Goal: Check status: Check status

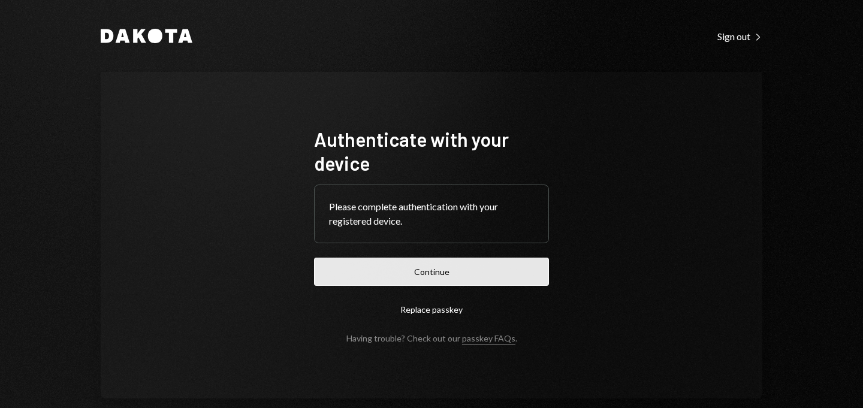
click at [415, 264] on button "Continue" at bounding box center [431, 272] width 235 height 28
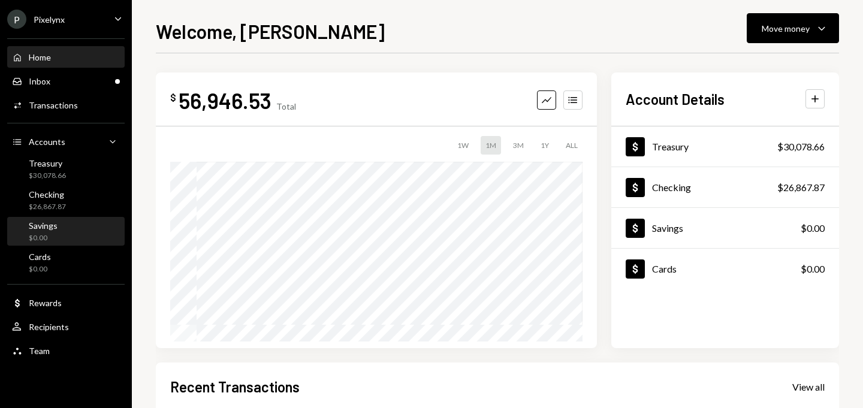
click at [59, 223] on div "Savings $0.00" at bounding box center [66, 232] width 108 height 23
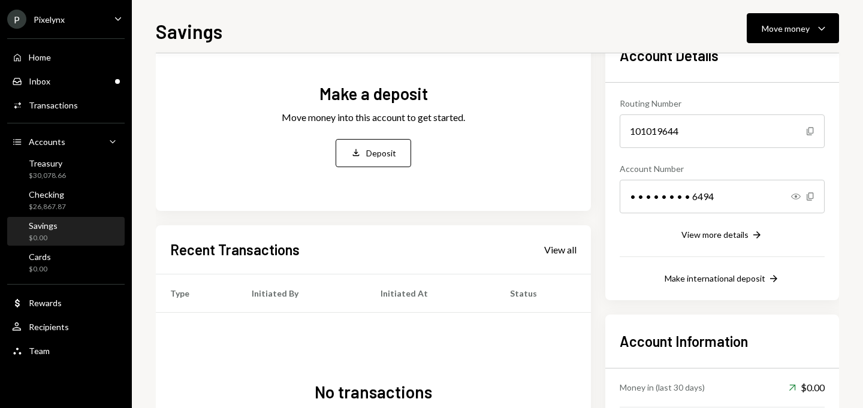
scroll to position [201, 0]
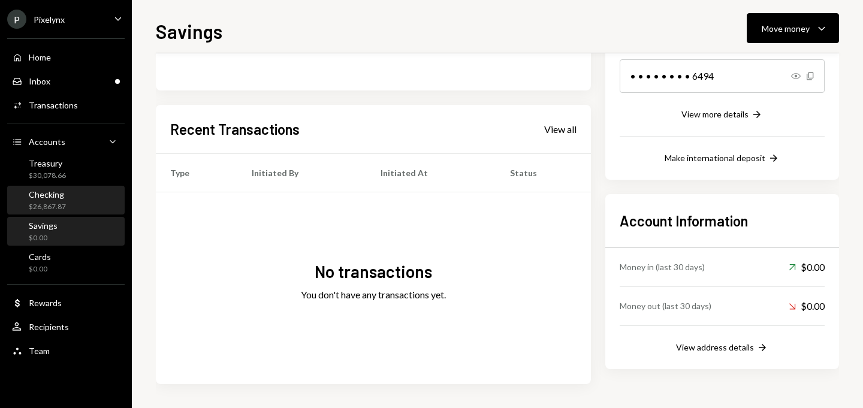
click at [47, 195] on div "Checking" at bounding box center [47, 194] width 37 height 10
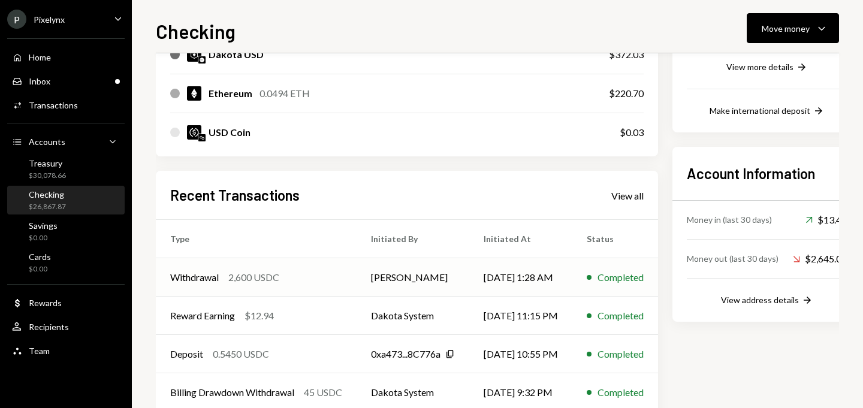
scroll to position [315, 0]
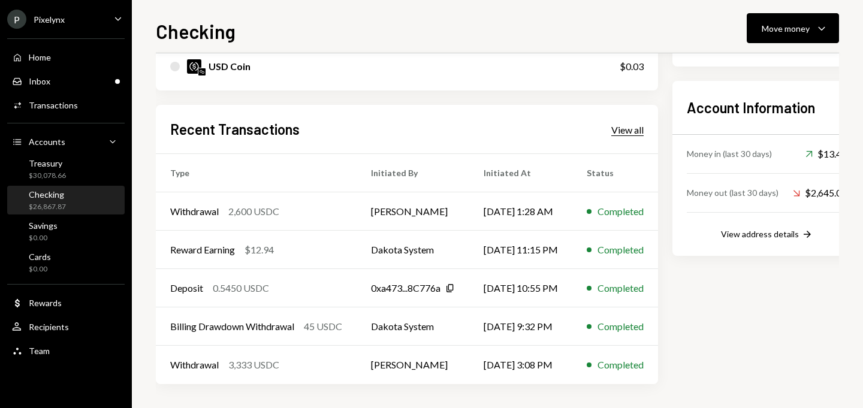
click at [633, 130] on div "View all" at bounding box center [627, 130] width 32 height 12
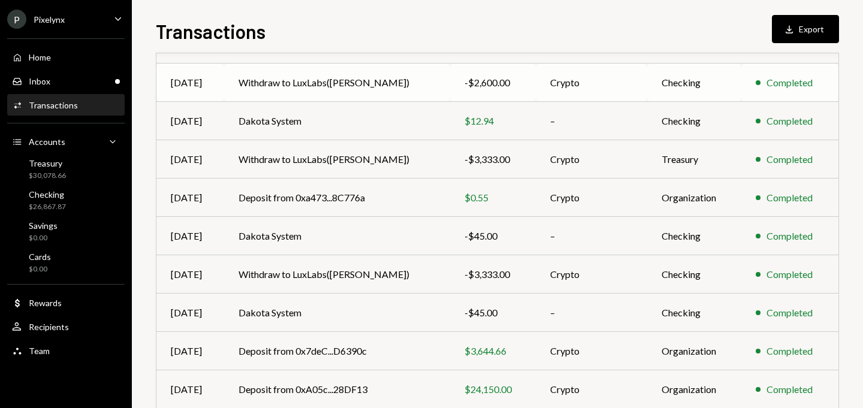
scroll to position [218, 0]
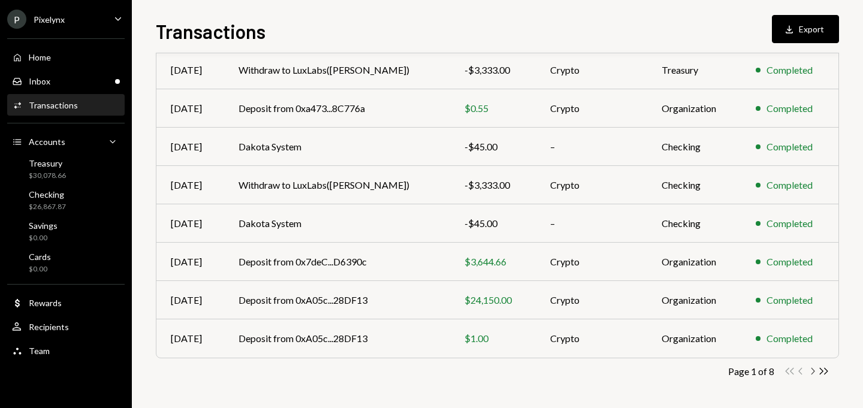
click at [813, 372] on icon "Chevron Right" at bounding box center [812, 371] width 11 height 11
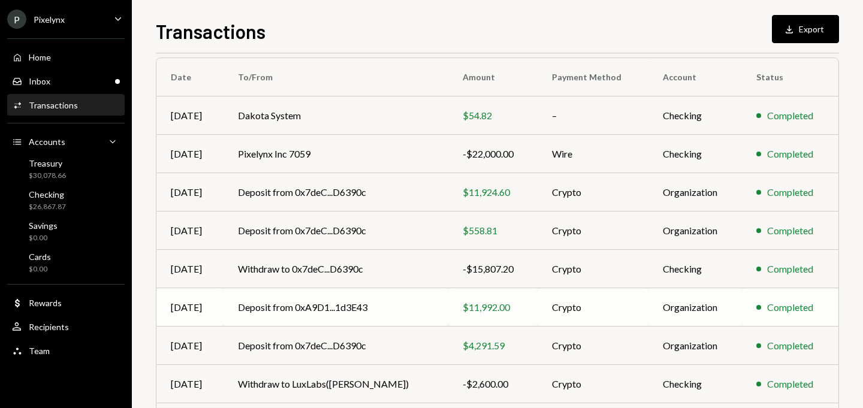
scroll to position [83, 0]
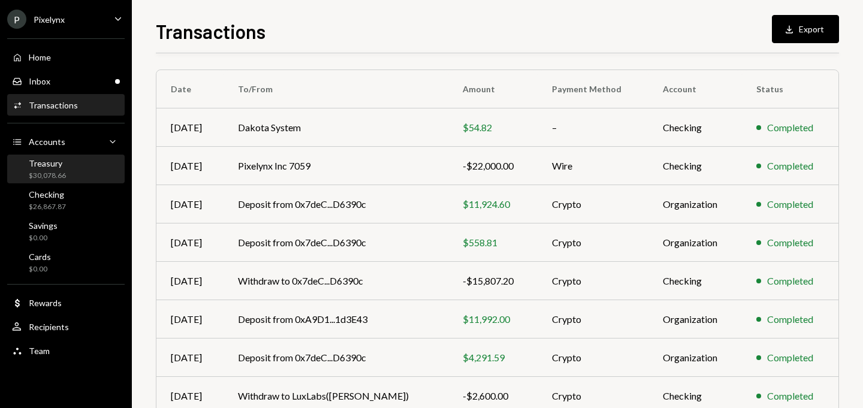
click at [90, 172] on div "Treasury $30,078.66" at bounding box center [66, 169] width 108 height 23
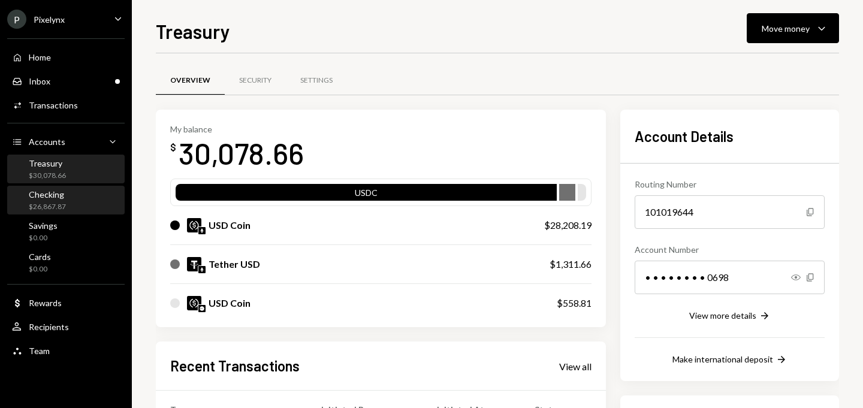
click at [63, 203] on div "$26,867.87" at bounding box center [47, 207] width 37 height 10
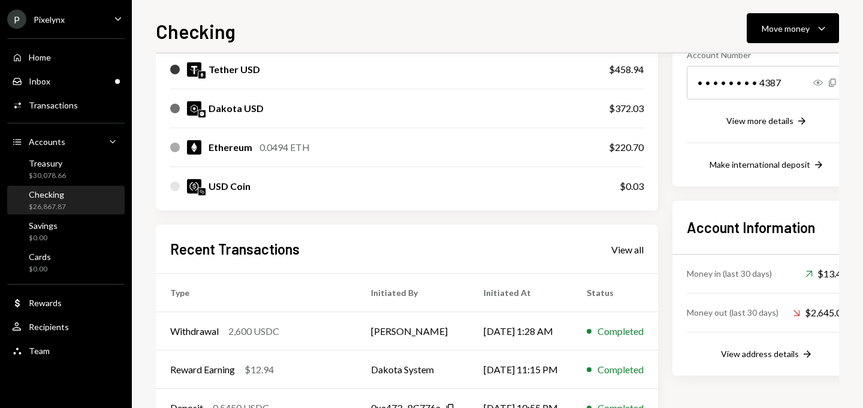
scroll to position [315, 0]
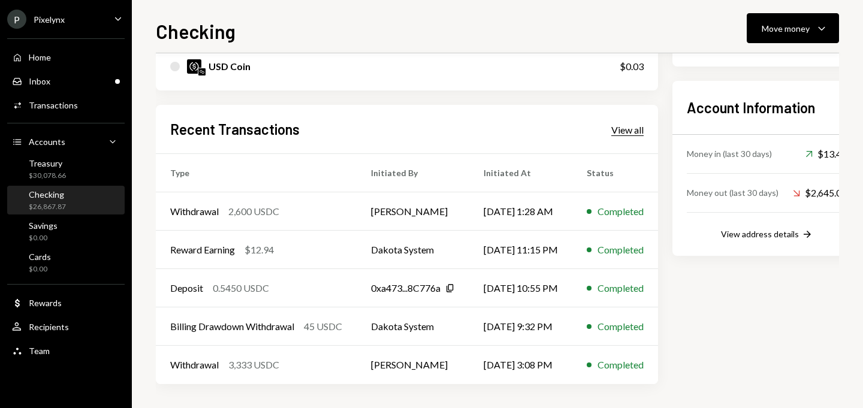
click at [643, 126] on div "View all" at bounding box center [627, 130] width 32 height 12
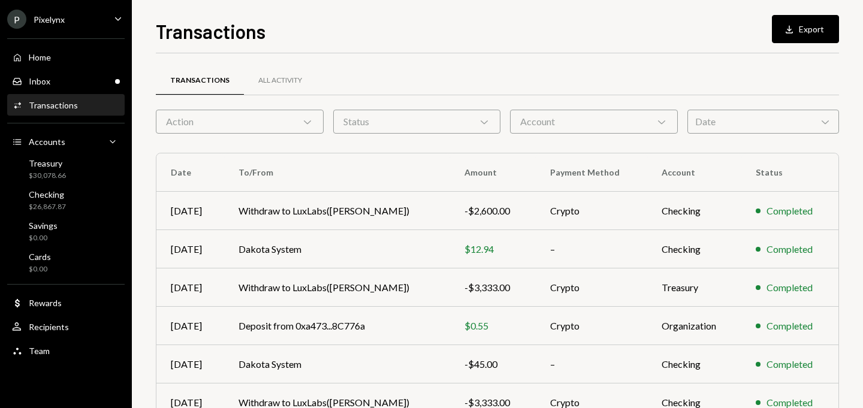
click at [259, 122] on div "Action Chevron Down" at bounding box center [240, 122] width 168 height 24
click at [360, 117] on div "Status Chevron Down" at bounding box center [417, 122] width 168 height 24
click at [565, 108] on div "Transactions All Activity" at bounding box center [497, 87] width 683 height 44
click at [558, 119] on div "Account Chevron Down" at bounding box center [594, 122] width 168 height 24
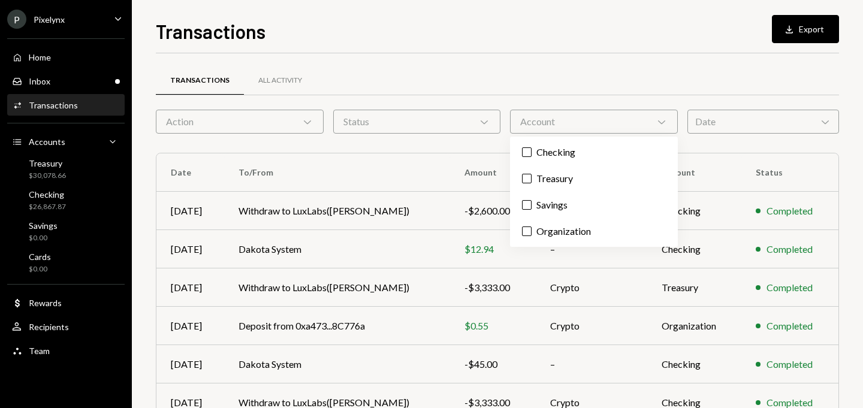
click at [726, 117] on div "Date Chevron Down" at bounding box center [764, 122] width 152 height 24
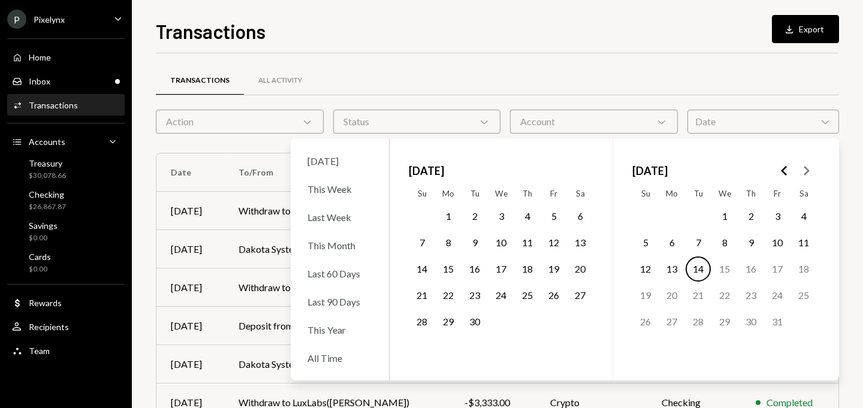
click at [446, 213] on button "1" at bounding box center [448, 216] width 25 height 25
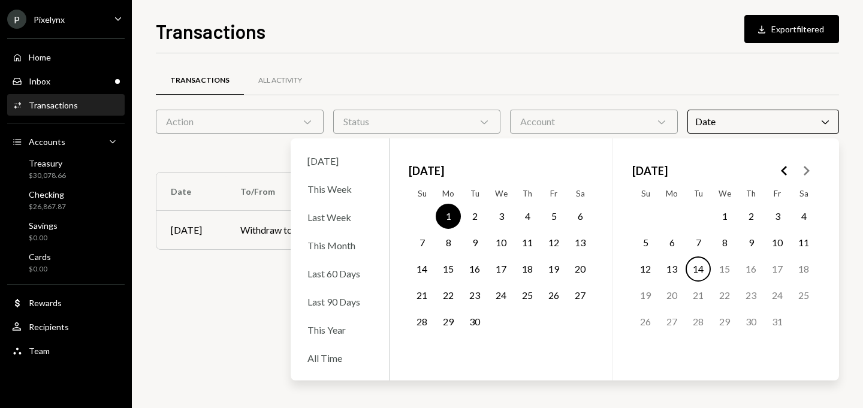
click at [792, 170] on button "Go to the Previous Month" at bounding box center [785, 171] width 22 height 22
click at [783, 204] on td "1" at bounding box center [777, 216] width 26 height 26
click at [775, 219] on button "1" at bounding box center [777, 216] width 25 height 25
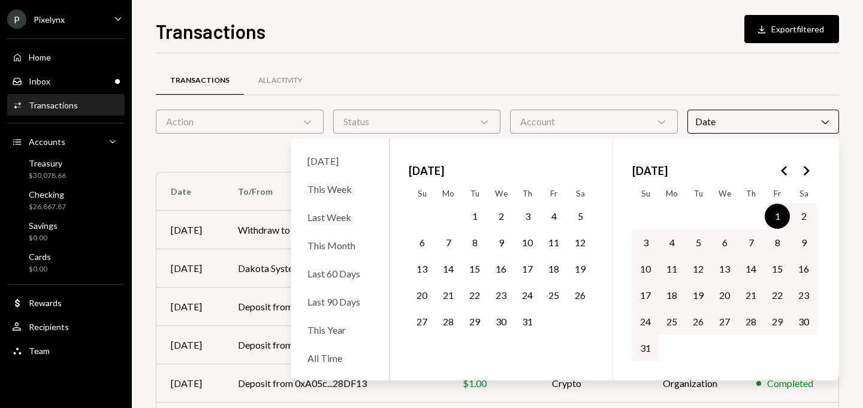
click at [649, 345] on button "31" at bounding box center [645, 348] width 25 height 25
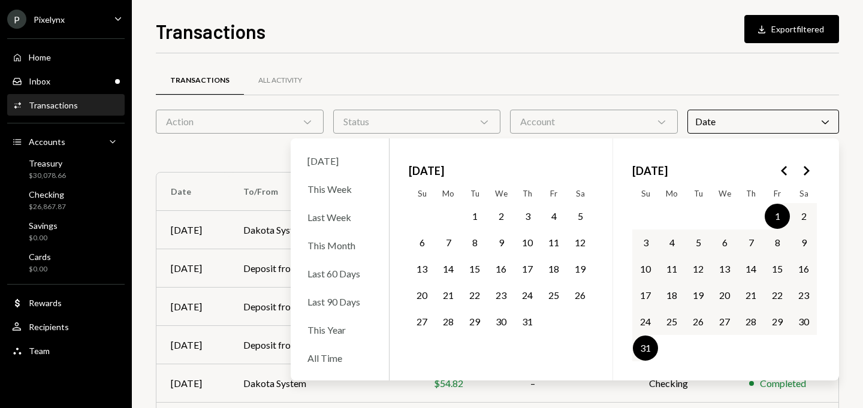
click at [647, 63] on div "Transactions All Activity Action Chevron Down Status Chevron Down Account Chevr…" at bounding box center [497, 349] width 683 height 592
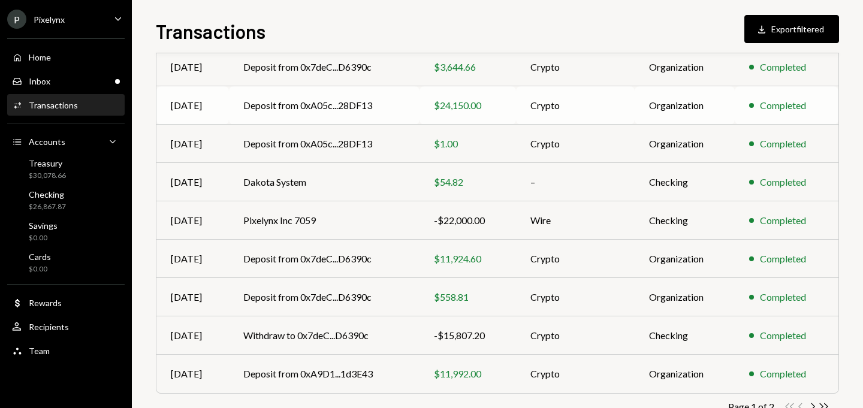
scroll to position [225, 0]
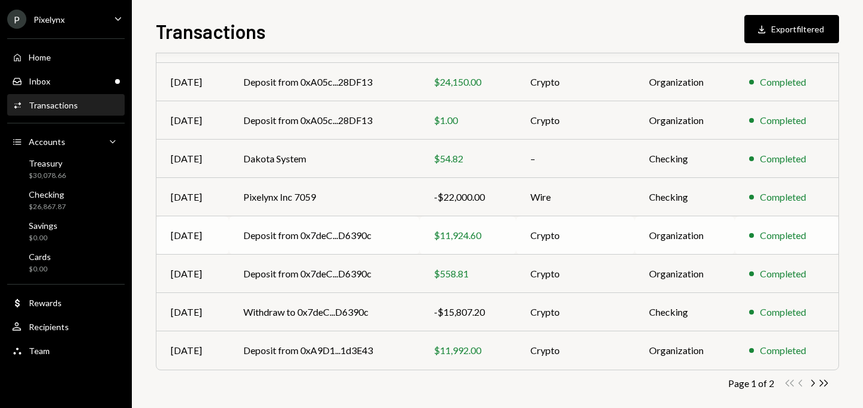
click at [471, 227] on td "$11,924.60" at bounding box center [468, 235] width 97 height 38
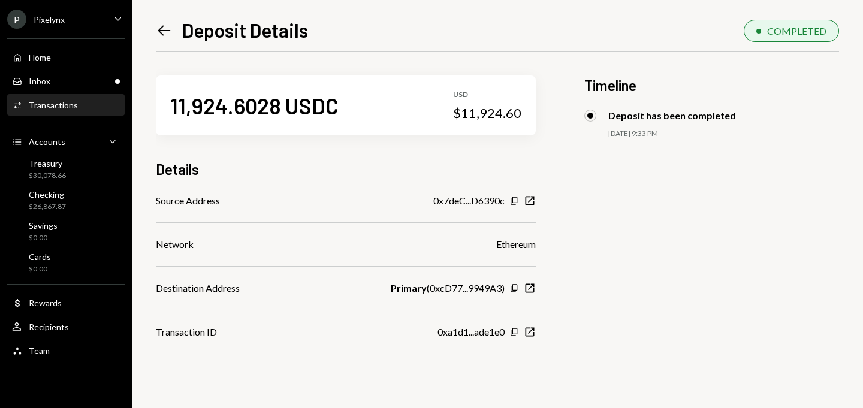
click at [156, 28] on icon "Left Arrow" at bounding box center [164, 30] width 17 height 17
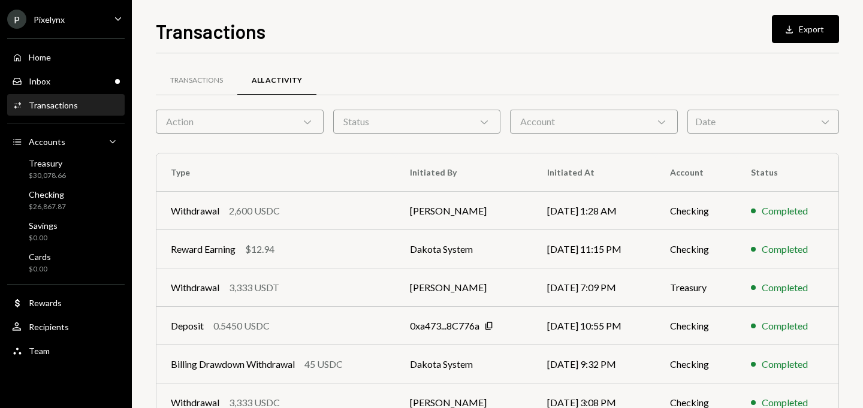
click at [298, 131] on div "Action Chevron Down" at bounding box center [240, 122] width 168 height 24
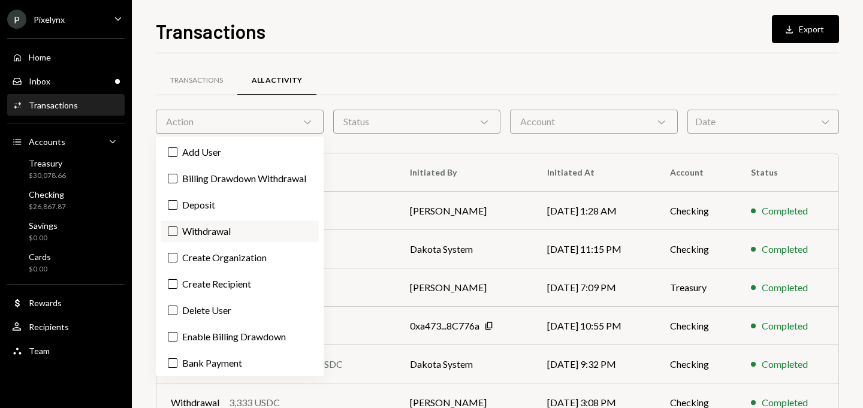
click at [204, 242] on label "Withdrawal" at bounding box center [240, 232] width 158 height 22
click at [177, 236] on button "Withdrawal" at bounding box center [173, 232] width 10 height 10
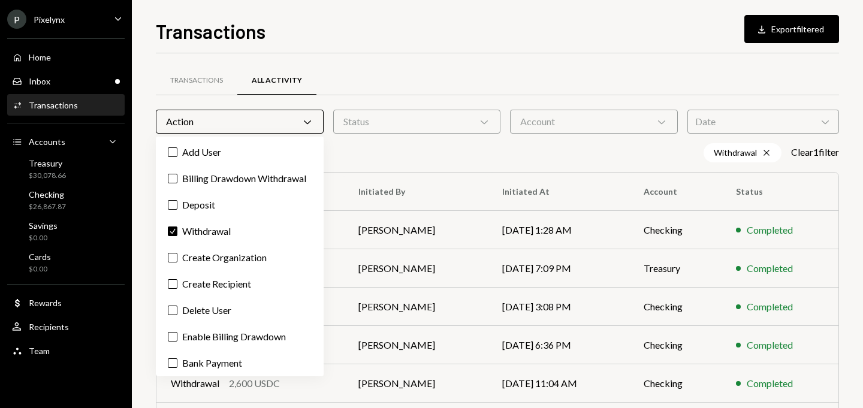
click at [351, 86] on div "Transactions All Activity" at bounding box center [497, 80] width 683 height 31
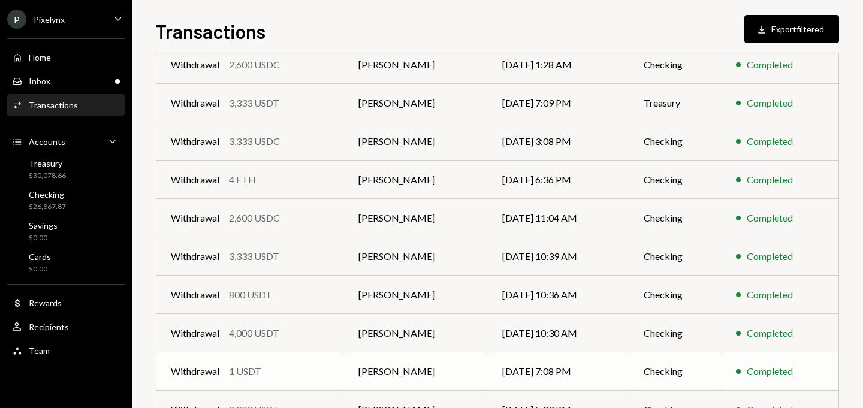
scroll to position [78, 0]
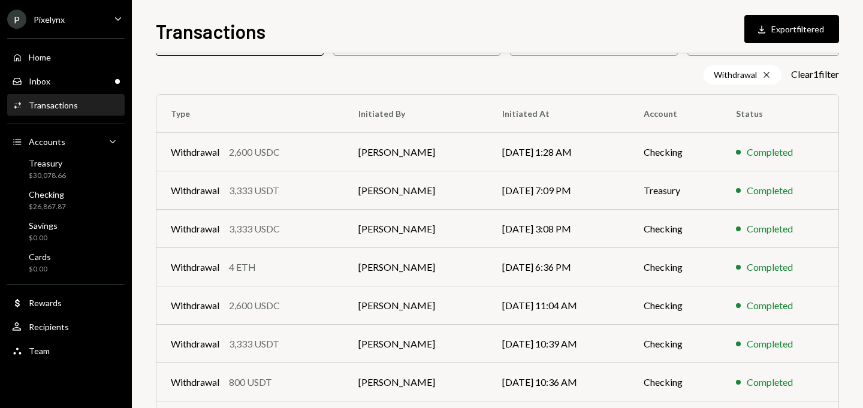
click at [91, 26] on div "P Pixelynx Caret Down" at bounding box center [66, 19] width 132 height 19
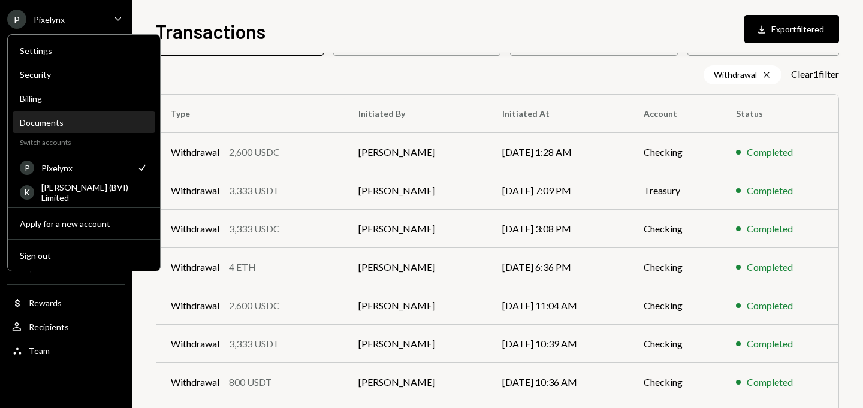
click at [53, 121] on div "Documents" at bounding box center [84, 122] width 128 height 10
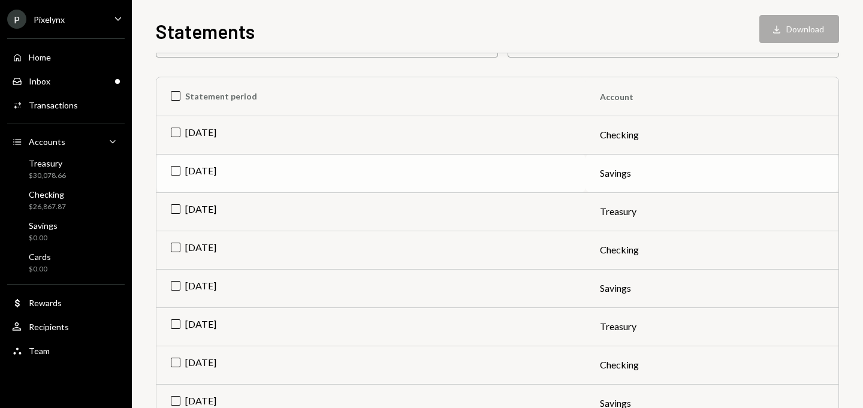
scroll to position [135, 0]
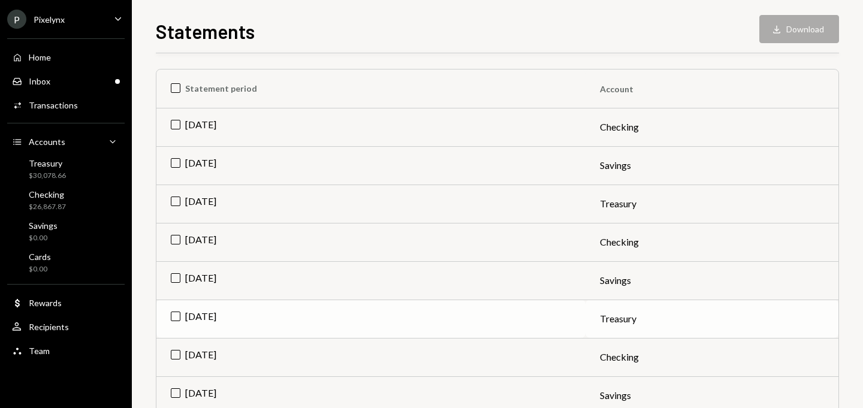
click at [217, 309] on td "Aug 2025" at bounding box center [370, 319] width 429 height 38
click at [221, 313] on td "Check Aug 2025" at bounding box center [370, 319] width 429 height 38
click at [62, 174] on div "$30,078.66" at bounding box center [47, 176] width 37 height 10
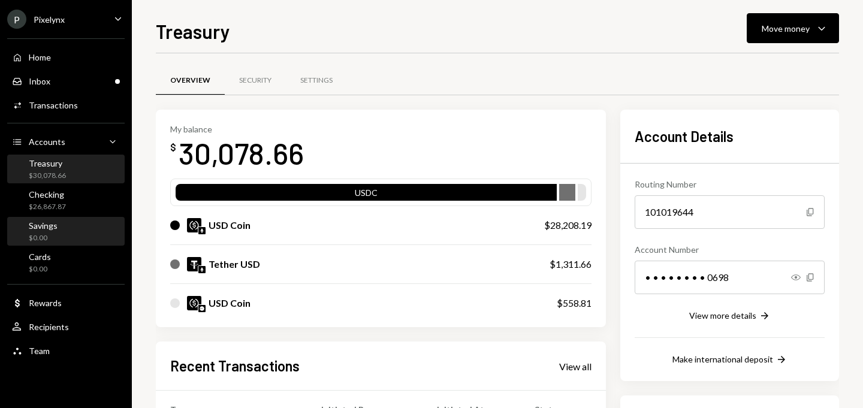
click at [61, 226] on div "Savings $0.00" at bounding box center [66, 232] width 108 height 23
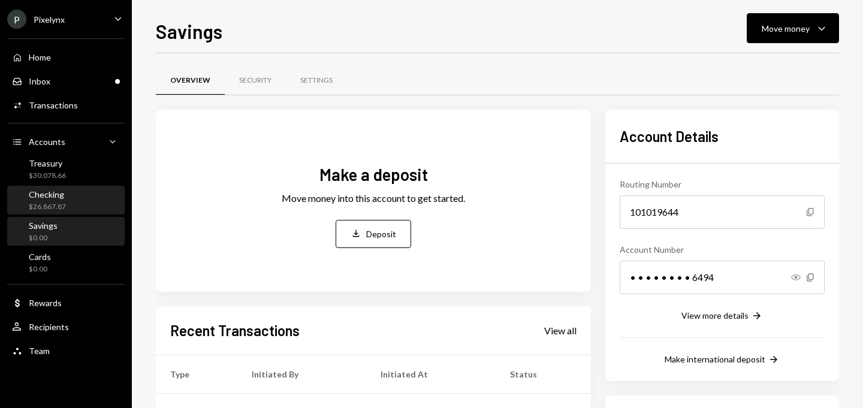
click at [58, 195] on div "Checking" at bounding box center [47, 194] width 37 height 10
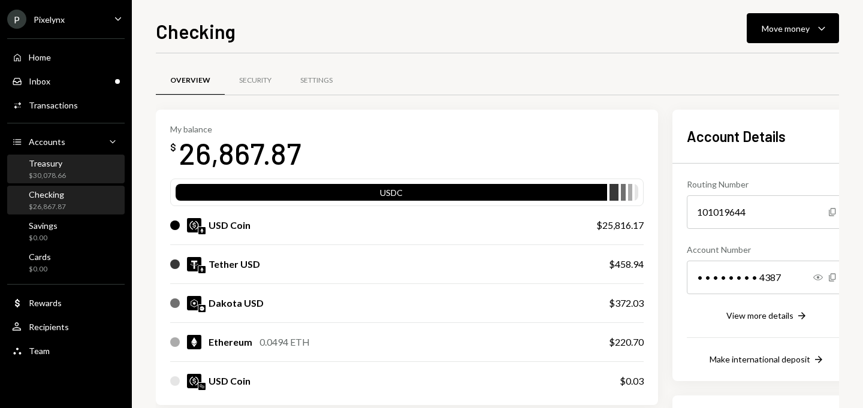
click at [84, 172] on div "Treasury $30,078.66" at bounding box center [66, 169] width 108 height 23
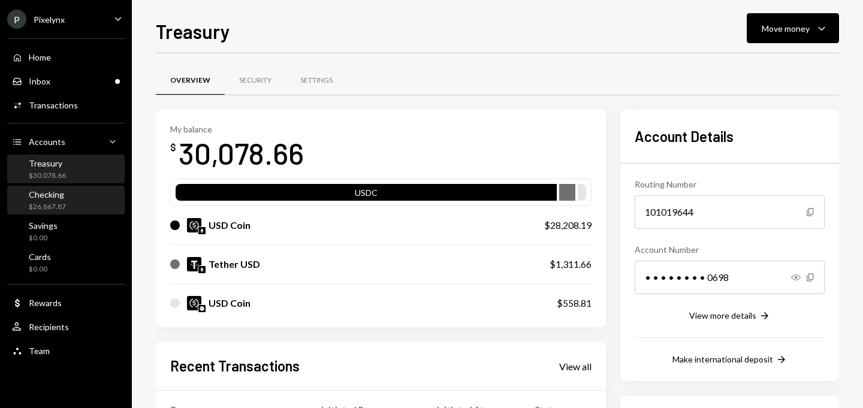
click at [78, 194] on div "Checking $26,867.87" at bounding box center [66, 200] width 108 height 23
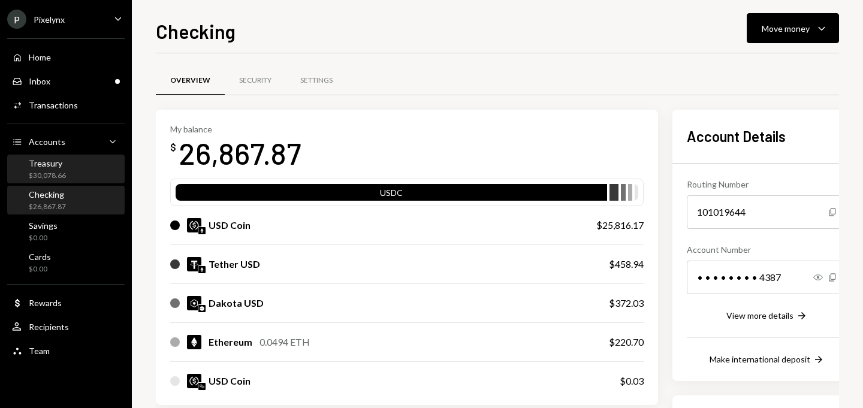
click at [67, 172] on div "Treasury $30,078.66" at bounding box center [66, 169] width 108 height 23
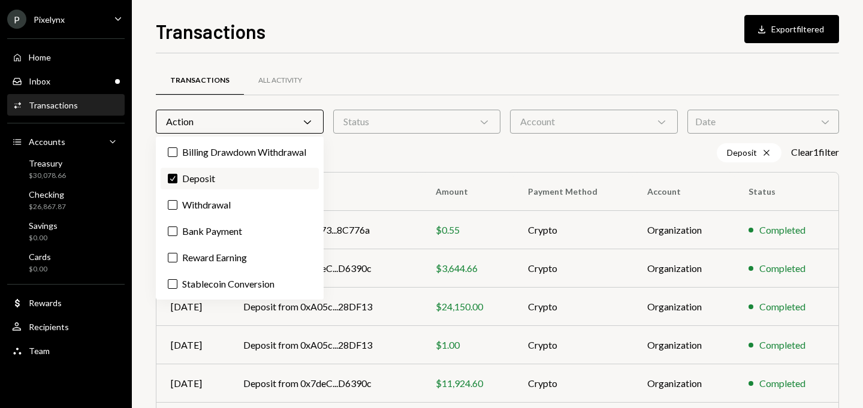
click at [170, 174] on button "Check" at bounding box center [173, 179] width 10 height 10
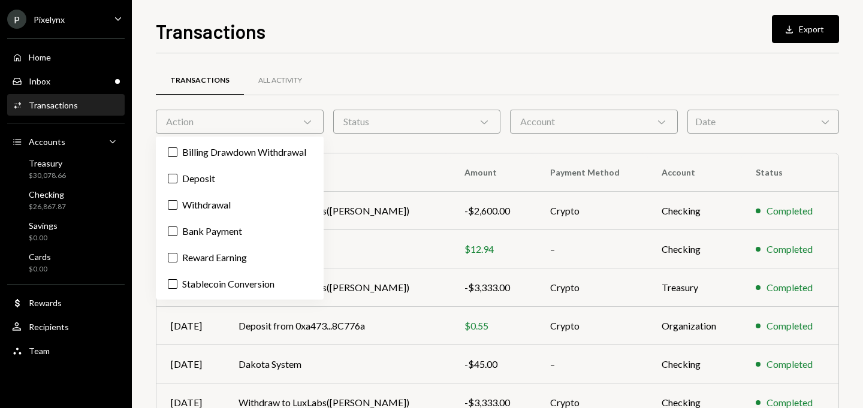
click at [372, 128] on div "Status Chevron Down" at bounding box center [417, 122] width 168 height 24
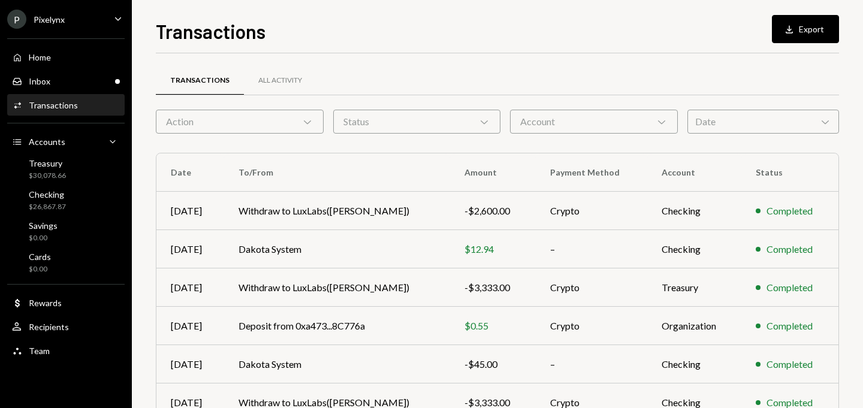
click at [541, 116] on div "Account Chevron Down" at bounding box center [594, 122] width 168 height 24
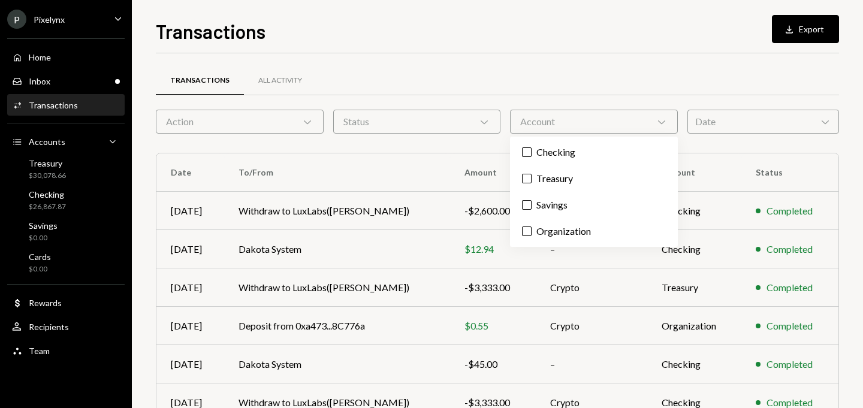
click at [699, 135] on div "Transactions All Activity Action Chevron Down Status Chevron Down Account Chevr…" at bounding box center [497, 349] width 683 height 553
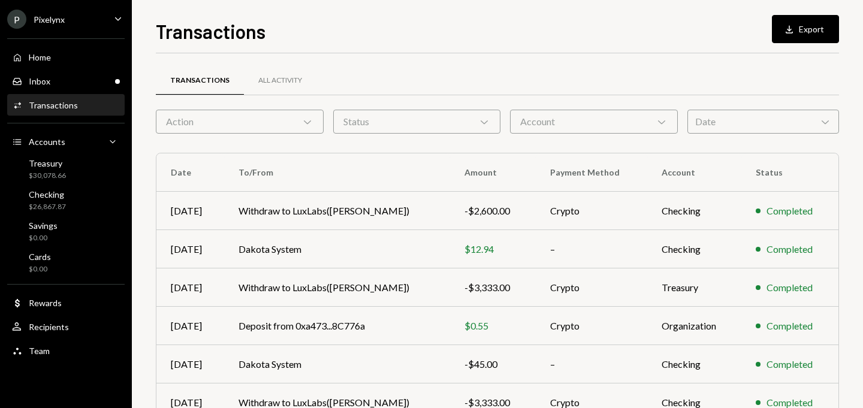
click at [705, 123] on div "Date Chevron Down" at bounding box center [764, 122] width 152 height 24
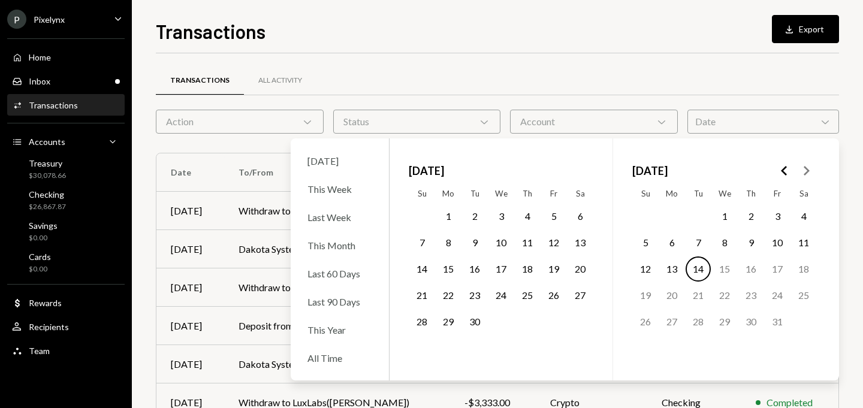
click at [783, 167] on icon "Go to the Previous Month" at bounding box center [784, 171] width 14 height 14
click at [779, 212] on button "1" at bounding box center [777, 216] width 25 height 25
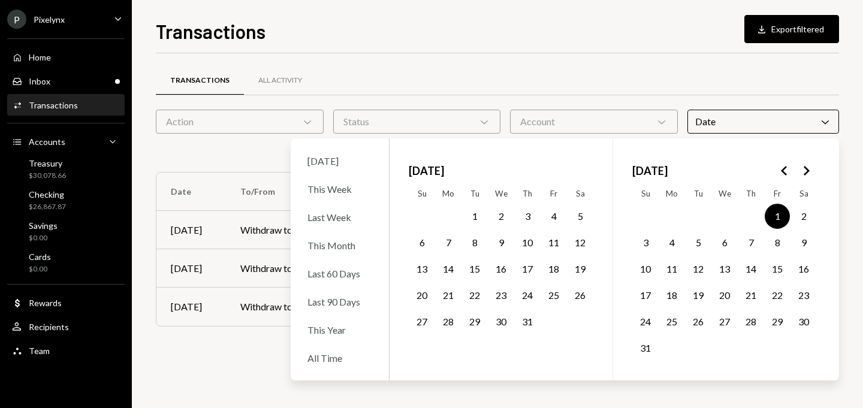
click at [647, 343] on button "31" at bounding box center [645, 348] width 25 height 25
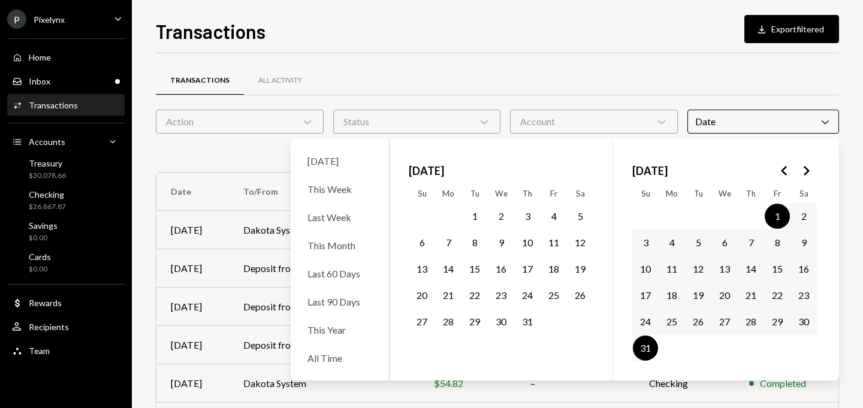
click at [578, 50] on div "Transactions Download Export filtered Transactions All Activity Action Chevron …" at bounding box center [497, 212] width 683 height 391
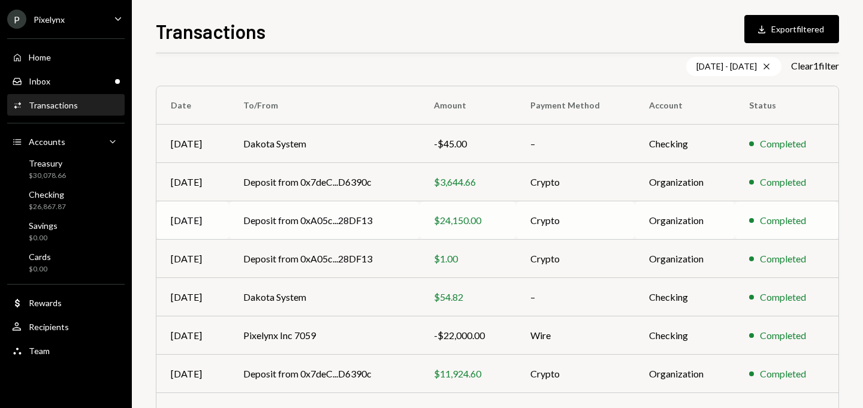
scroll to position [237, 0]
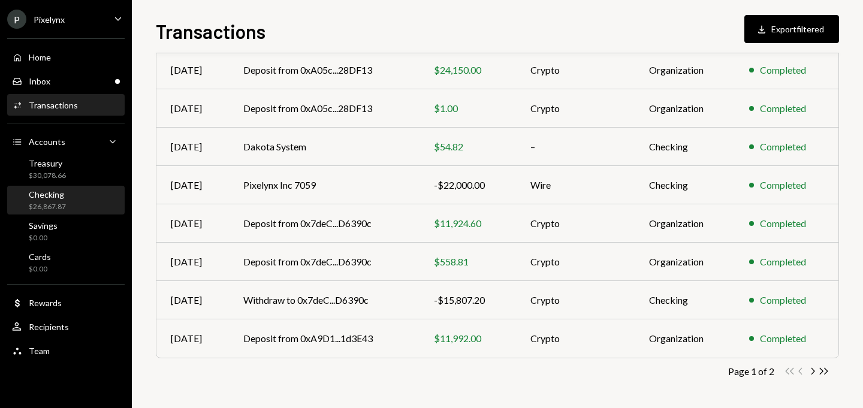
click at [55, 194] on div "Checking" at bounding box center [47, 194] width 37 height 10
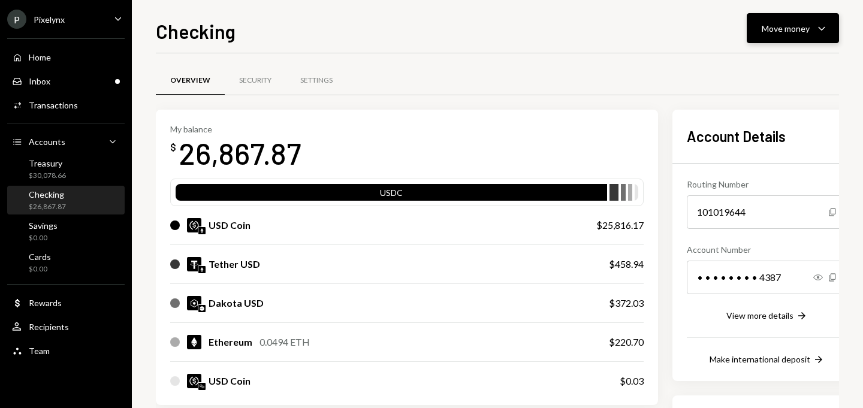
click at [792, 31] on div "Move money" at bounding box center [786, 28] width 48 height 13
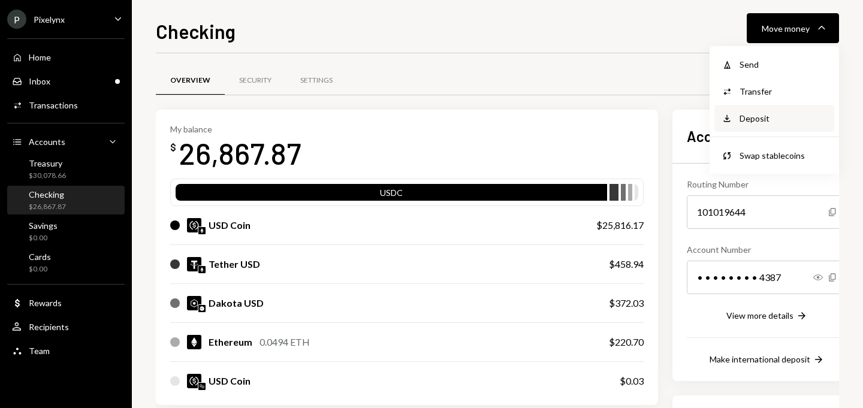
click at [764, 125] on div "Deposit Deposit" at bounding box center [774, 118] width 120 height 27
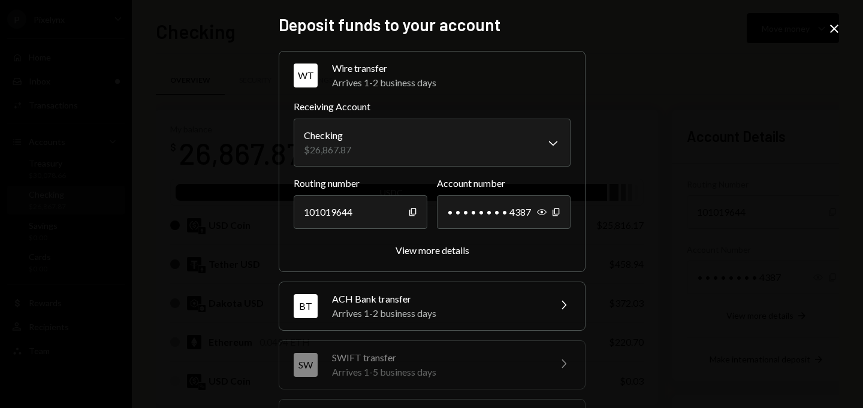
scroll to position [176, 0]
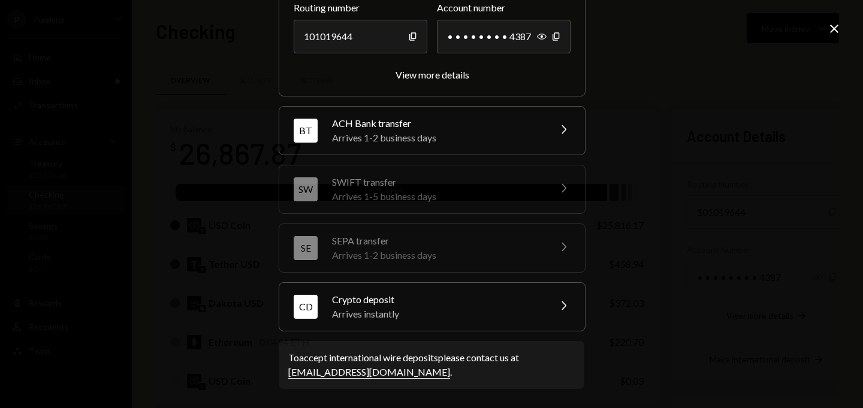
click at [528, 307] on div "Arrives instantly" at bounding box center [437, 314] width 210 height 14
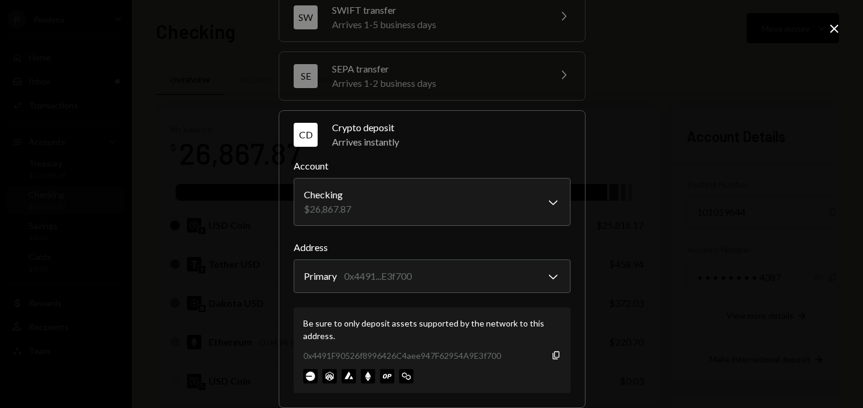
click at [839, 35] on icon "Close" at bounding box center [834, 29] width 14 height 14
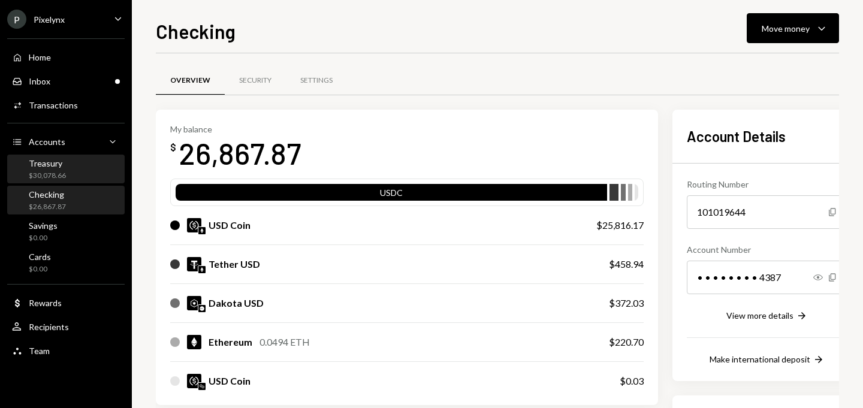
click at [83, 172] on div "Treasury $30,078.66" at bounding box center [66, 169] width 108 height 23
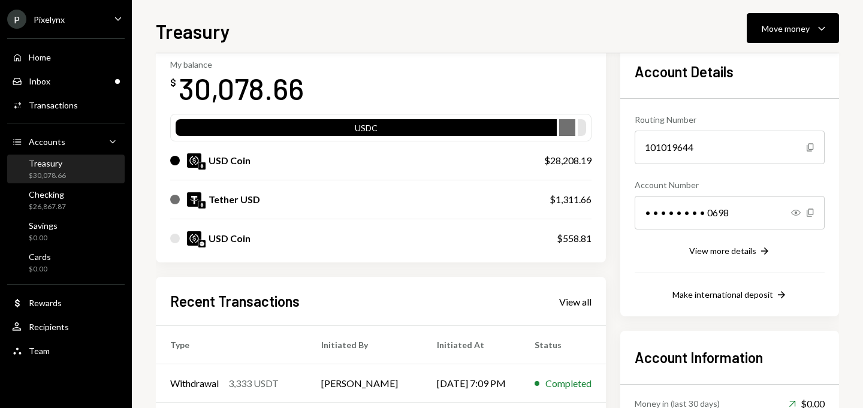
scroll to position [151, 0]
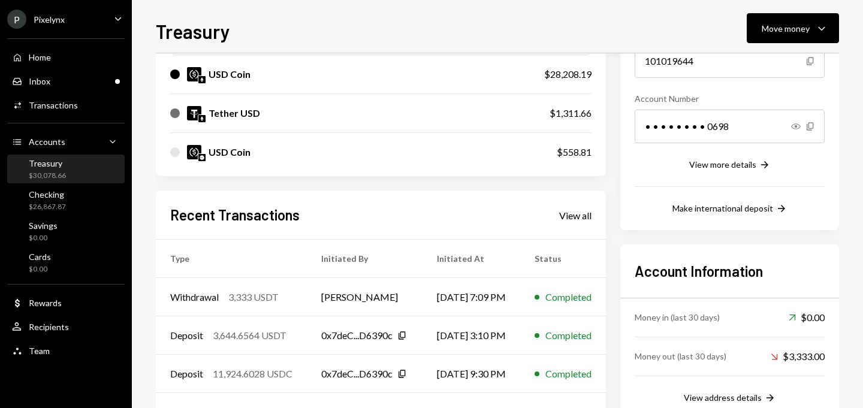
click at [86, 16] on div "P Pixelynx Caret Down" at bounding box center [66, 19] width 132 height 19
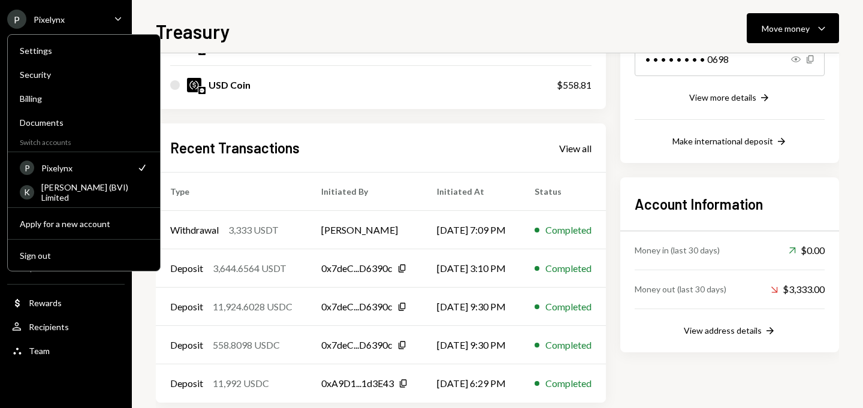
scroll to position [237, 0]
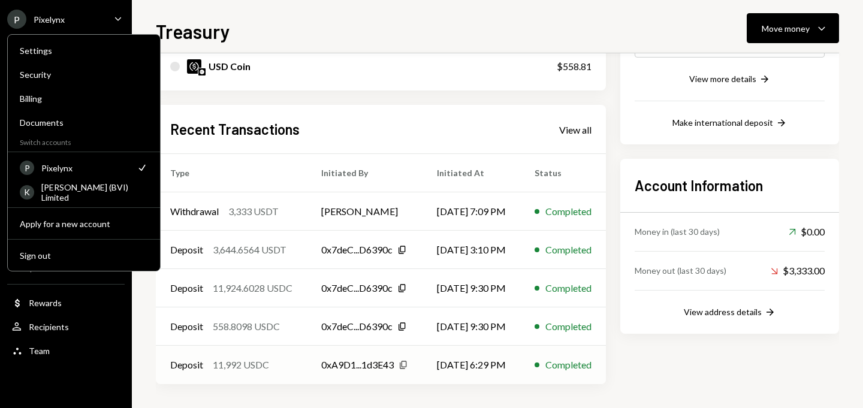
click at [408, 363] on icon "Copy" at bounding box center [404, 365] width 10 height 10
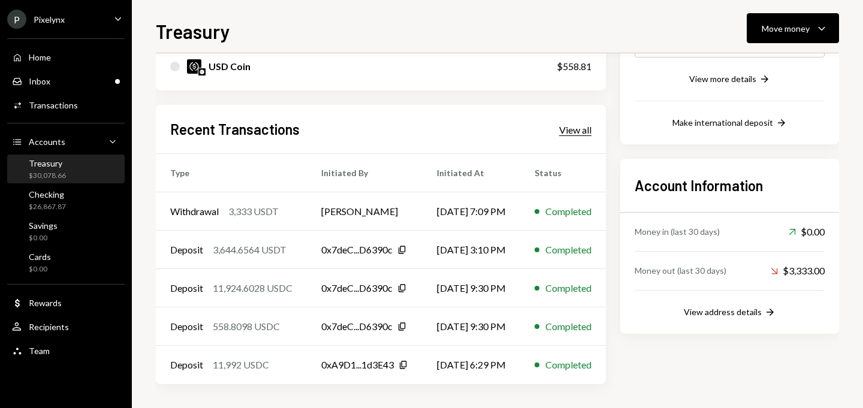
click at [586, 130] on div "View all" at bounding box center [575, 130] width 32 height 12
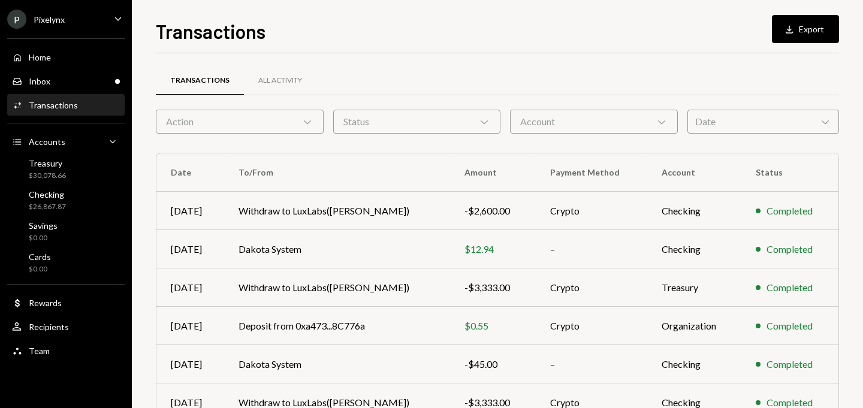
click at [710, 119] on div "Date Chevron Down" at bounding box center [764, 122] width 152 height 24
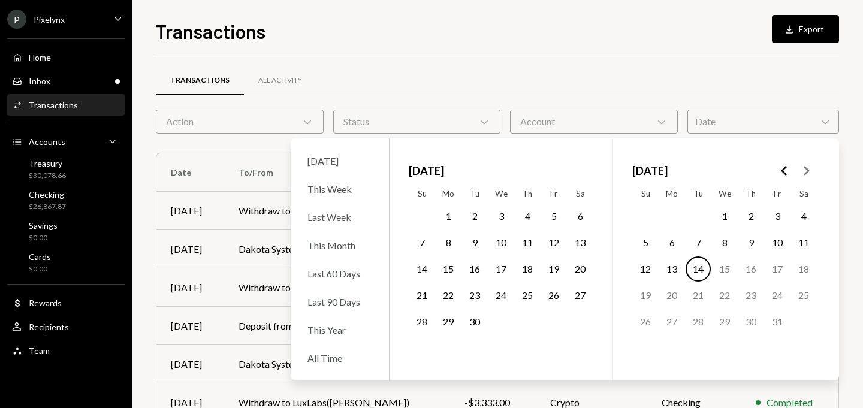
click at [781, 165] on icon "Go to the Previous Month" at bounding box center [784, 171] width 14 height 14
click at [773, 212] on button "1" at bounding box center [777, 216] width 25 height 25
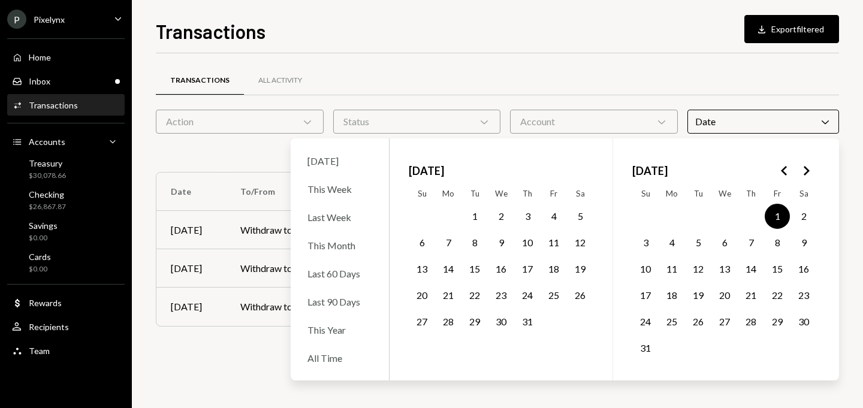
click at [644, 348] on button "31" at bounding box center [645, 348] width 25 height 25
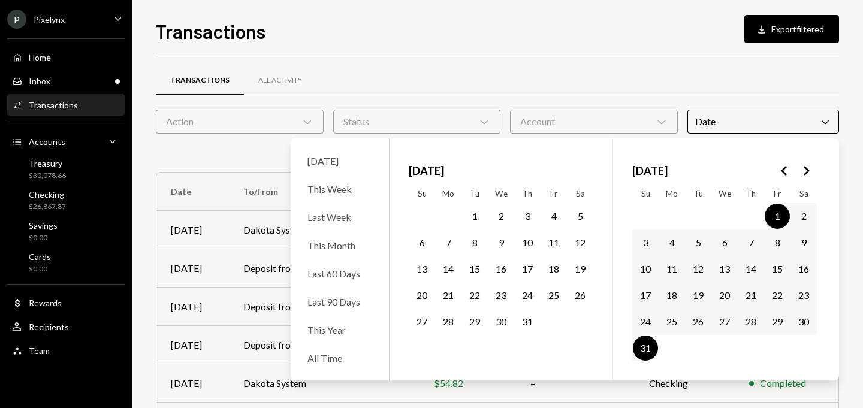
click at [776, 96] on div "Transactions All Activity" at bounding box center [497, 87] width 683 height 44
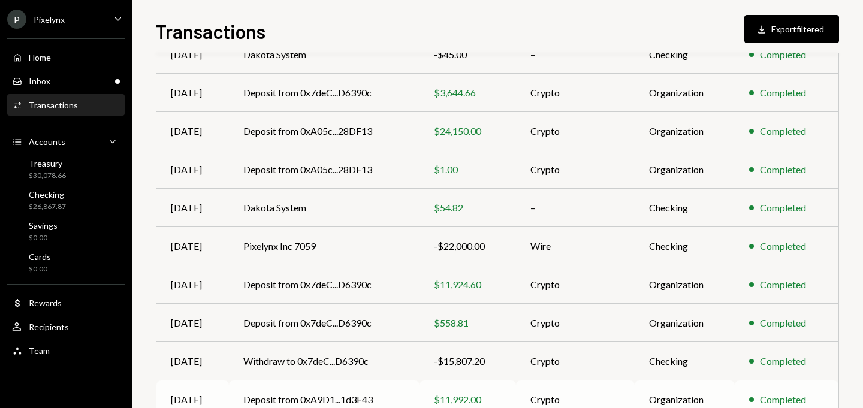
scroll to position [237, 0]
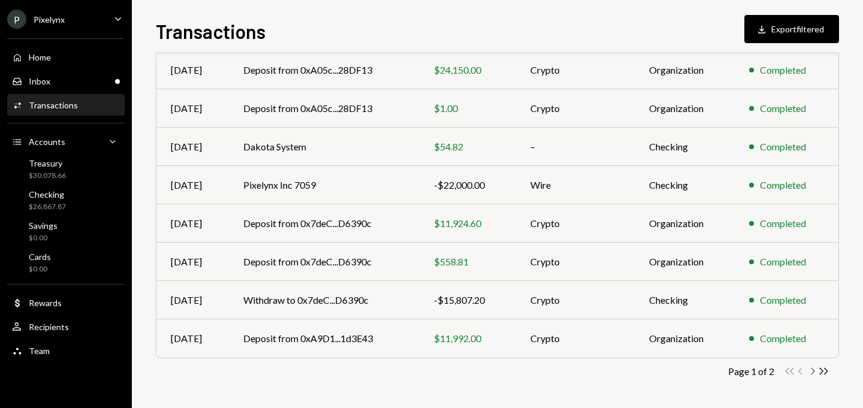
click at [810, 369] on icon "Chevron Right" at bounding box center [812, 371] width 11 height 11
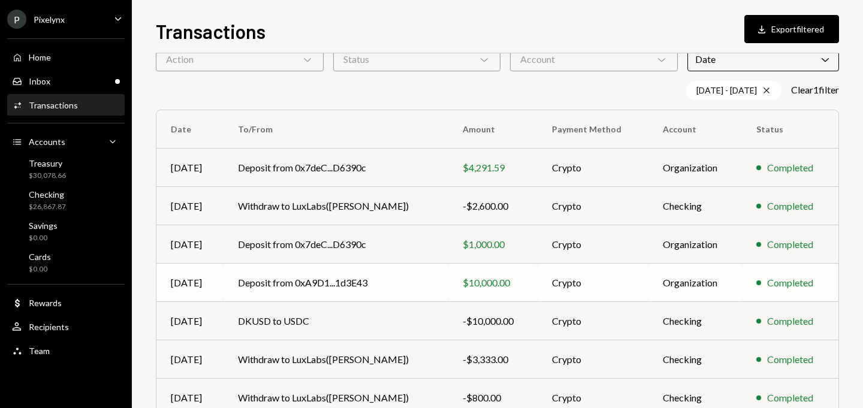
scroll to position [160, 0]
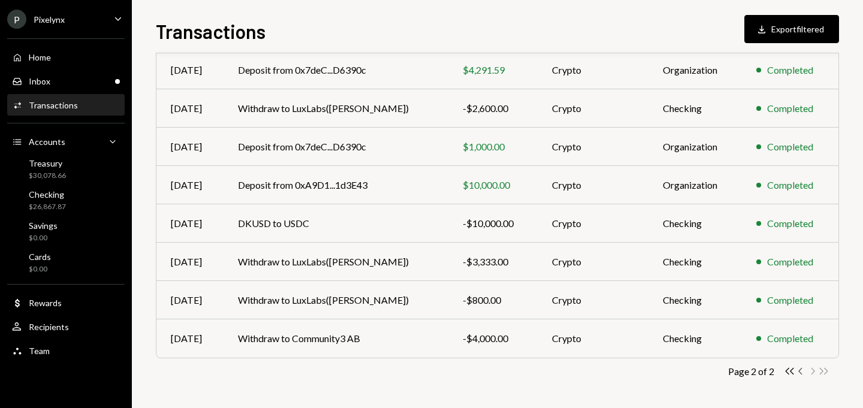
click at [798, 371] on icon "Chevron Left" at bounding box center [800, 371] width 11 height 11
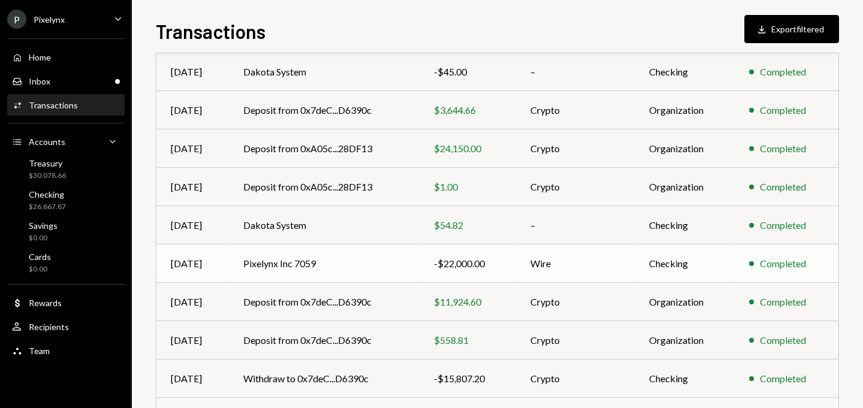
scroll to position [237, 0]
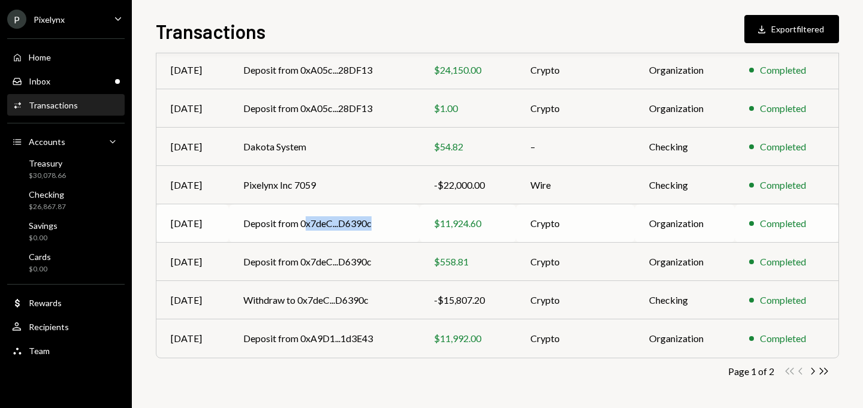
drag, startPoint x: 374, startPoint y: 223, endPoint x: 303, endPoint y: 222, distance: 71.3
click at [303, 222] on td "Deposit from 0x7deC...D6390c" at bounding box center [324, 223] width 191 height 38
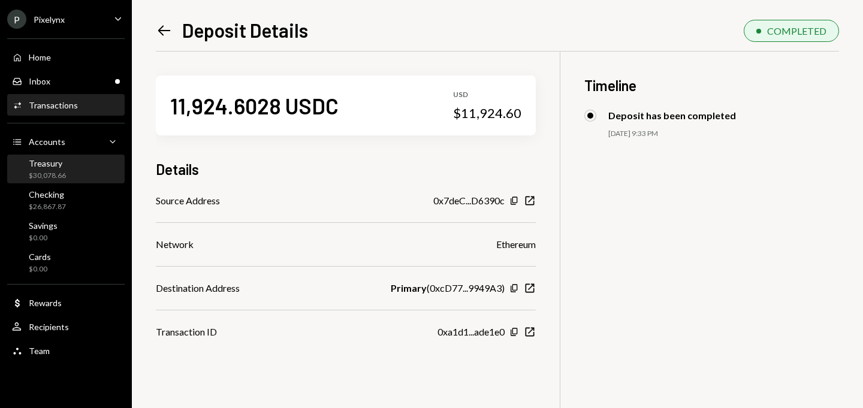
click at [75, 168] on div "Treasury $30,078.66" at bounding box center [66, 169] width 108 height 23
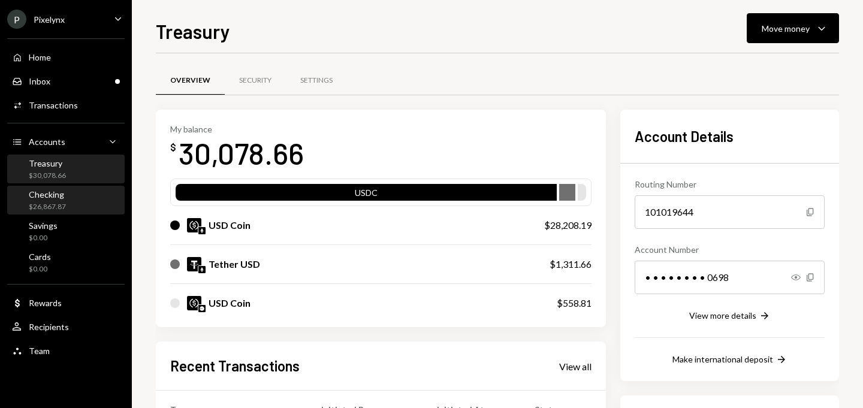
click at [74, 206] on div "Checking $26,867.87" at bounding box center [66, 200] width 108 height 23
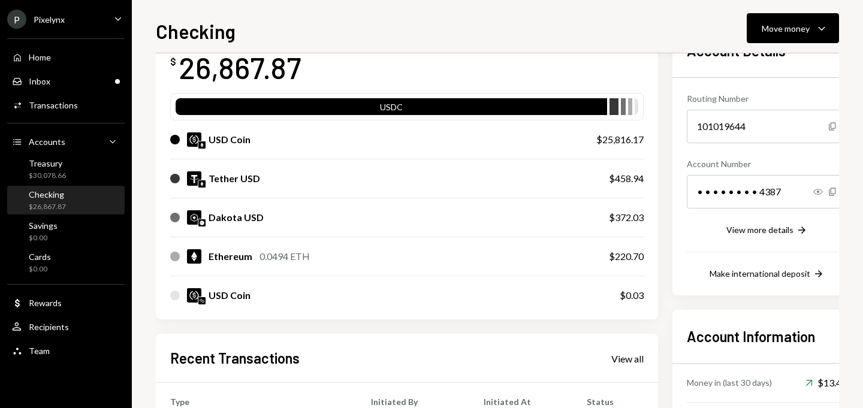
scroll to position [155, 0]
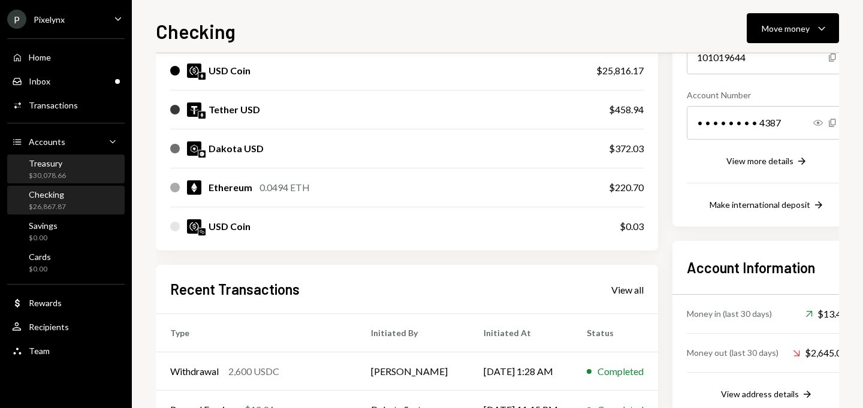
click at [58, 168] on div "Treasury" at bounding box center [47, 163] width 37 height 10
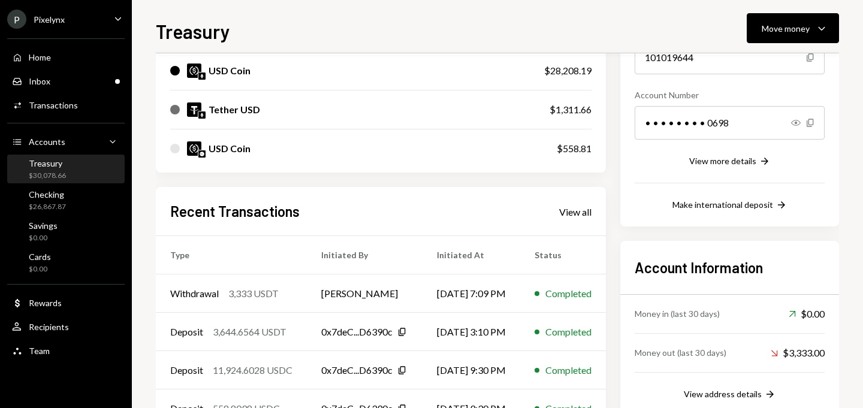
scroll to position [237, 0]
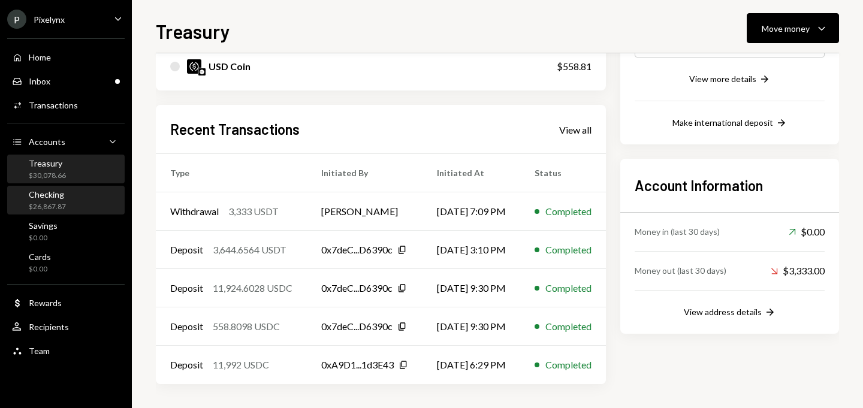
click at [73, 193] on div "Checking $26,867.87" at bounding box center [66, 200] width 108 height 23
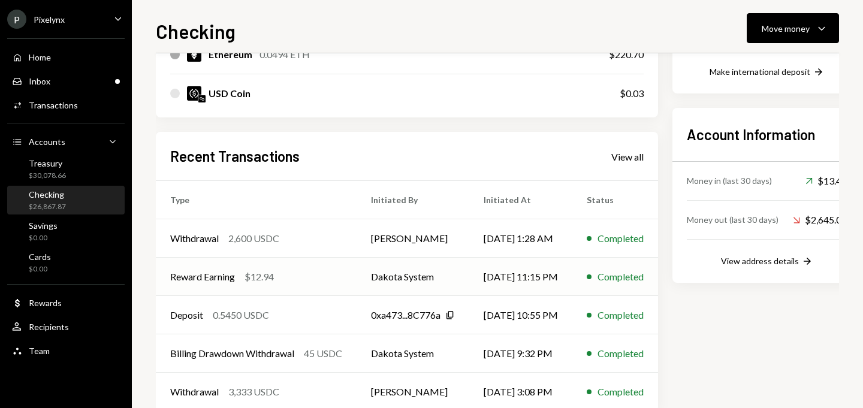
scroll to position [315, 0]
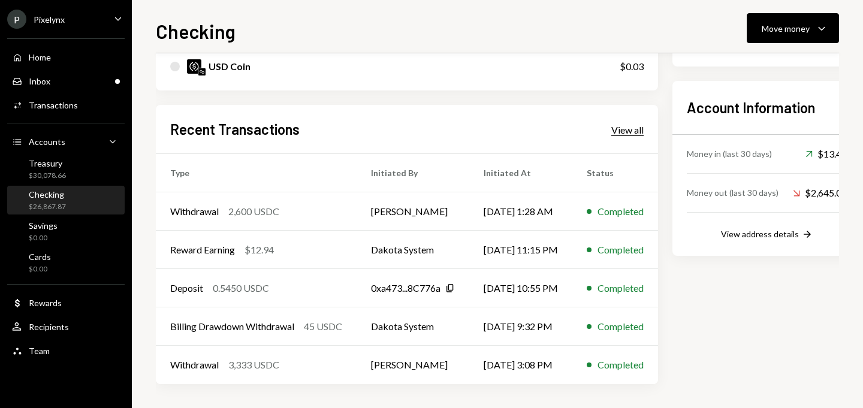
click at [644, 127] on div "View all" at bounding box center [627, 130] width 32 height 12
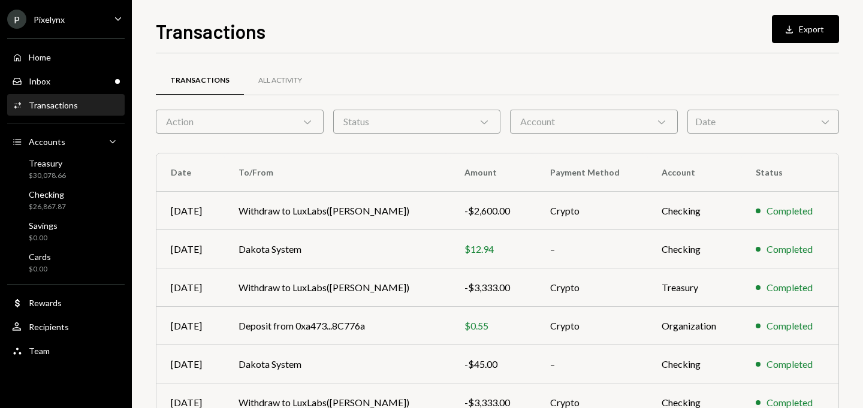
scroll to position [218, 0]
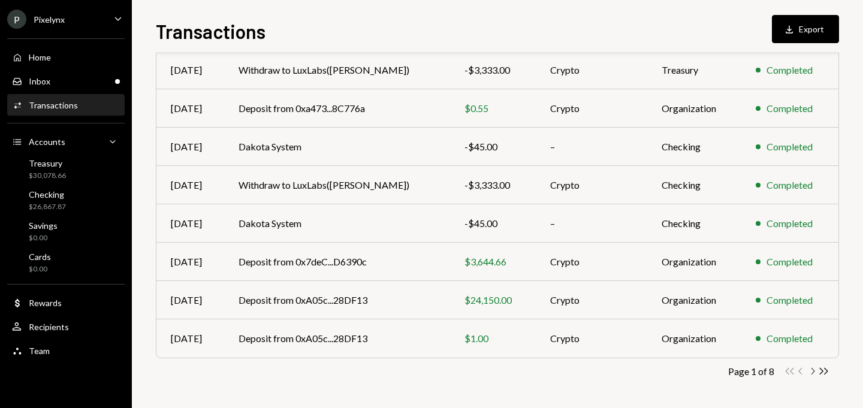
click at [813, 368] on icon "Chevron Right" at bounding box center [812, 371] width 11 height 11
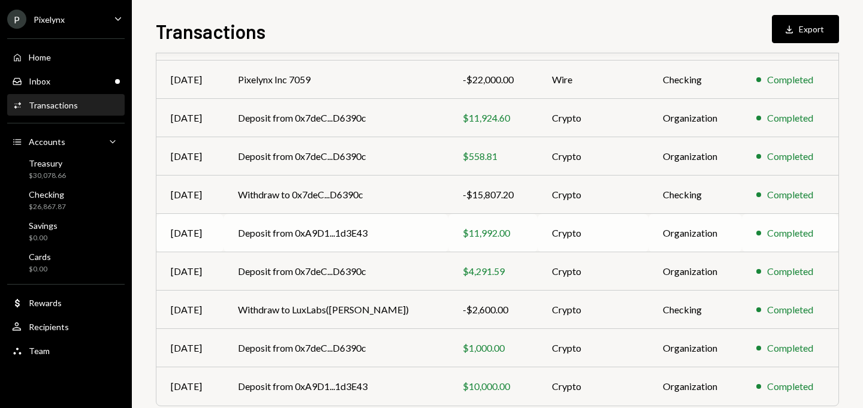
scroll to position [132, 0]
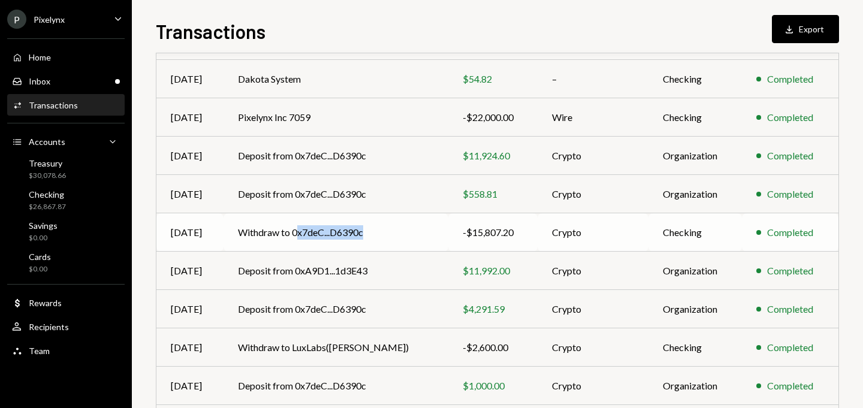
drag, startPoint x: 374, startPoint y: 232, endPoint x: 302, endPoint y: 231, distance: 71.9
click at [302, 231] on td "Withdraw to 0x7deC...D6390c" at bounding box center [336, 232] width 224 height 38
